Goal: Task Accomplishment & Management: Use online tool/utility

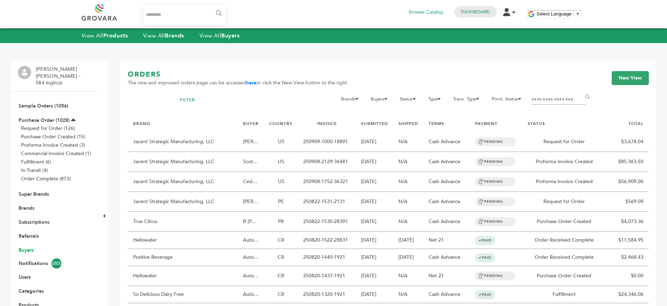
click at [24, 247] on link "Buyers" at bounding box center [26, 250] width 15 height 7
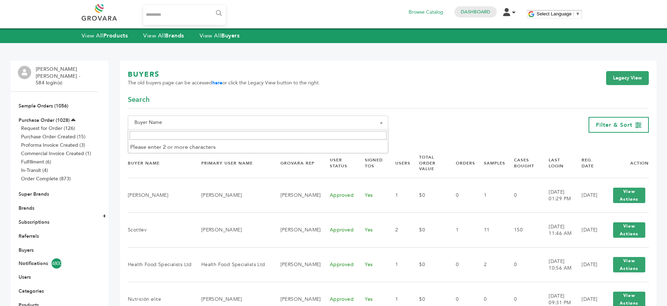
click at [298, 124] on span "Buyer Name" at bounding box center [258, 123] width 253 height 10
click at [261, 141] on span at bounding box center [258, 136] width 260 height 12
click at [260, 137] on input "Search" at bounding box center [258, 135] width 257 height 9
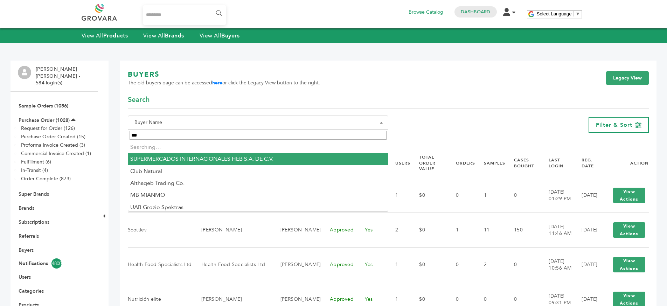
type input "****"
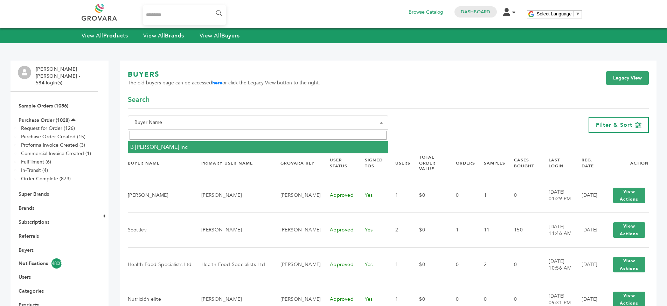
select select "**********"
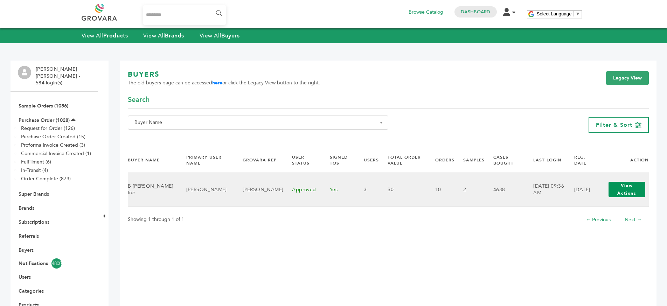
click at [625, 192] on button "View Actions" at bounding box center [627, 189] width 37 height 15
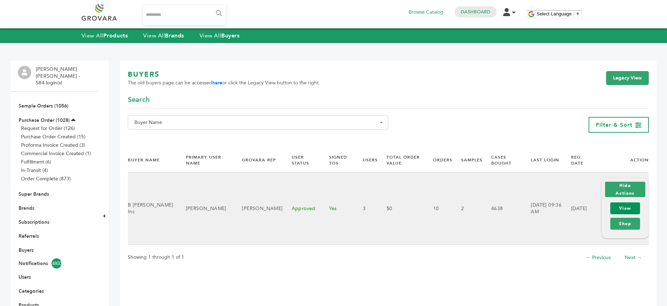
click at [624, 206] on link "View" at bounding box center [626, 208] width 30 height 12
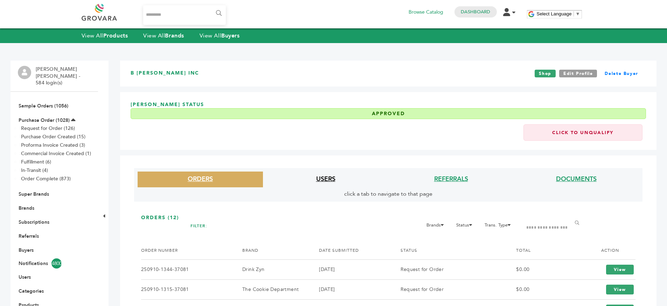
click at [319, 184] on link "USERS" at bounding box center [325, 179] width 19 height 9
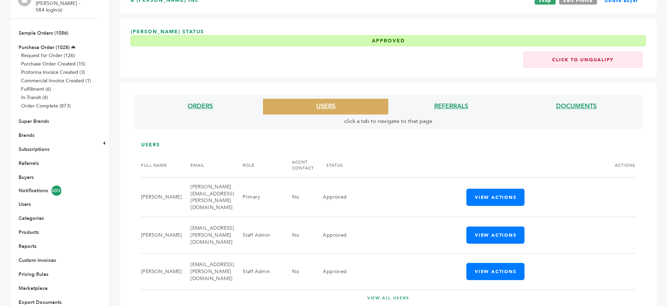
scroll to position [101, 0]
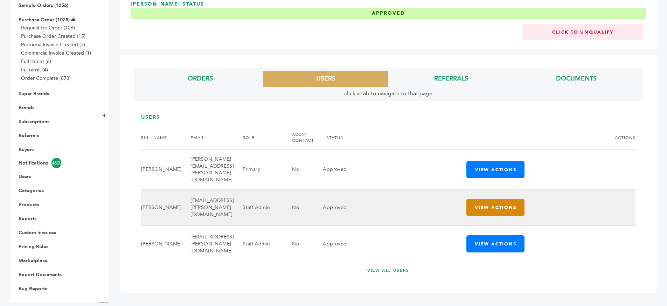
click at [501, 206] on button "View Actions" at bounding box center [496, 207] width 58 height 17
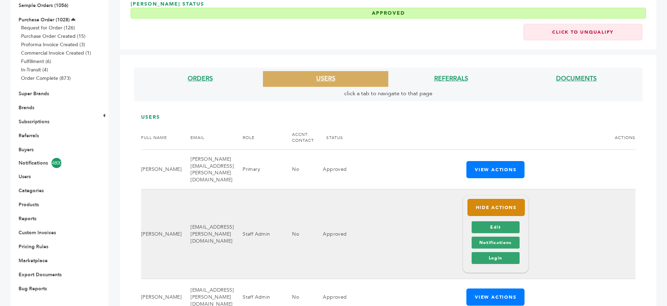
click at [501, 206] on button "Hide Actions" at bounding box center [496, 207] width 57 height 17
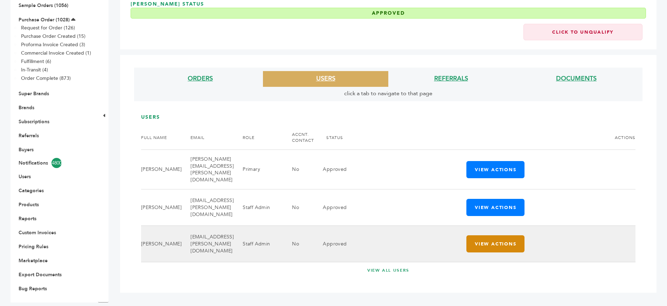
click at [495, 243] on button "View Actions" at bounding box center [496, 243] width 58 height 17
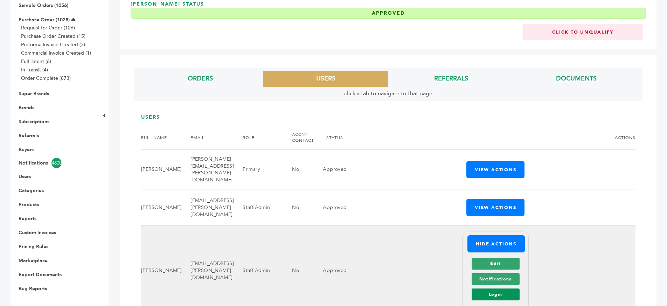
click at [500, 294] on link "Login" at bounding box center [496, 295] width 48 height 12
